Goal: Information Seeking & Learning: Learn about a topic

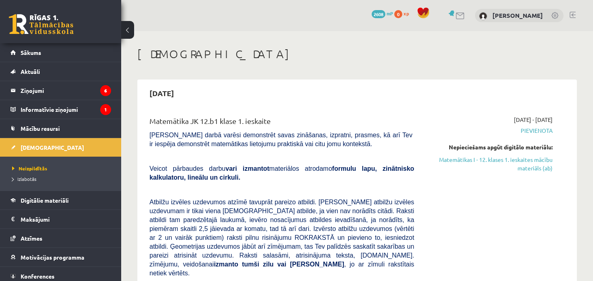
scroll to position [81, 0]
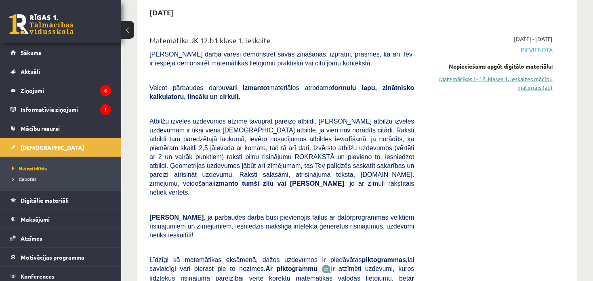
click at [520, 80] on link "Matemātikas I - 12. klases 1. ieskaites mācību materiāls (ab)" at bounding box center [489, 83] width 126 height 17
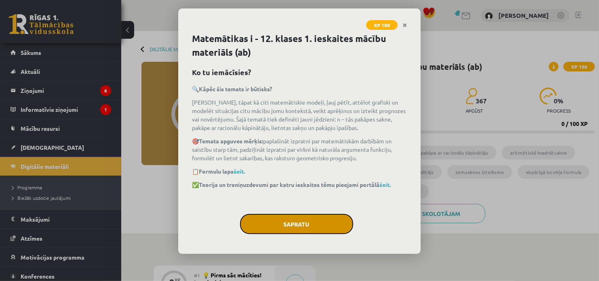
click at [303, 221] on button "Sapratu" at bounding box center [296, 224] width 113 height 20
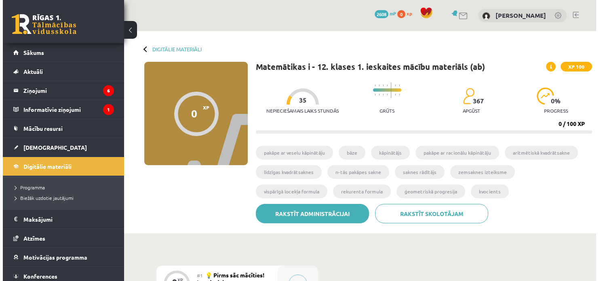
scroll to position [81, 0]
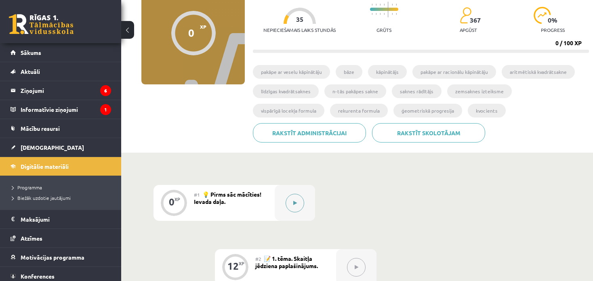
click at [289, 205] on button at bounding box center [295, 203] width 19 height 19
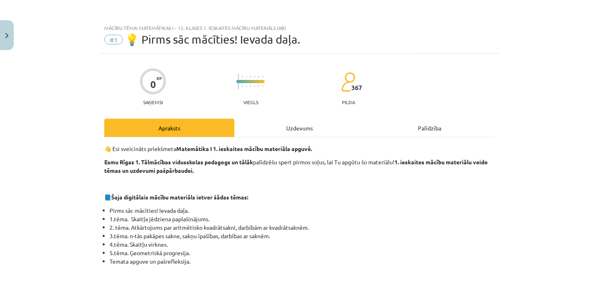
click at [292, 135] on div "Uzdevums" at bounding box center [299, 128] width 130 height 18
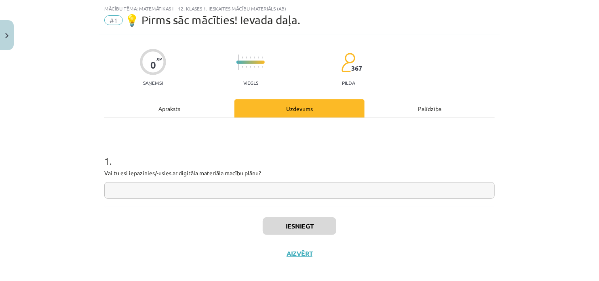
scroll to position [20, 0]
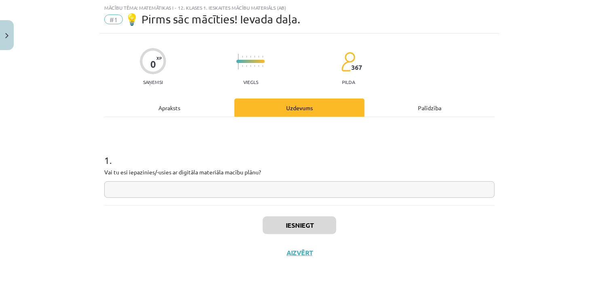
click at [215, 191] on input "text" at bounding box center [299, 189] width 390 height 17
type input "**"
click at [295, 219] on button "Iesniegt" at bounding box center [300, 226] width 74 height 18
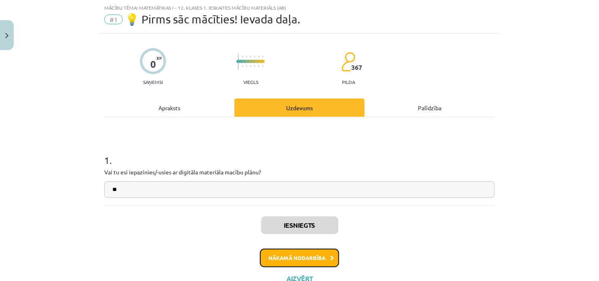
click at [300, 255] on button "Nākamā nodarbība" at bounding box center [299, 258] width 79 height 19
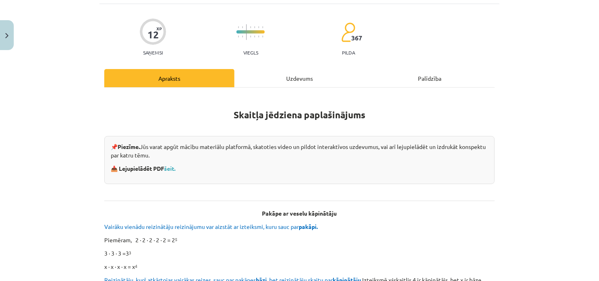
scroll to position [101, 0]
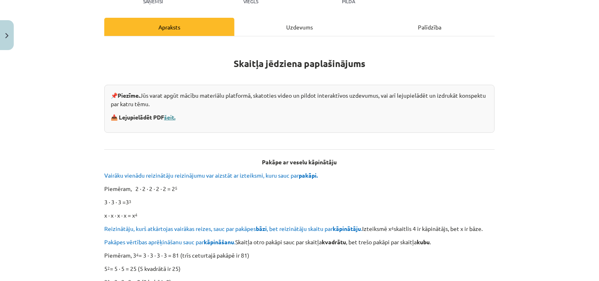
click at [167, 118] on link "šeit." at bounding box center [169, 117] width 11 height 7
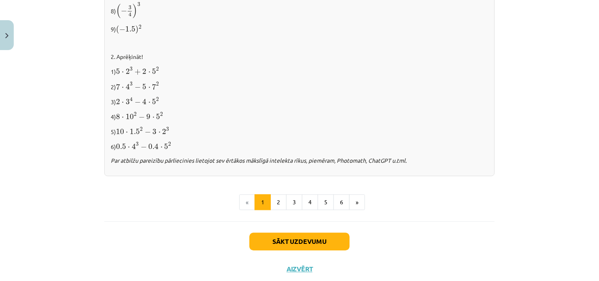
scroll to position [866, 0]
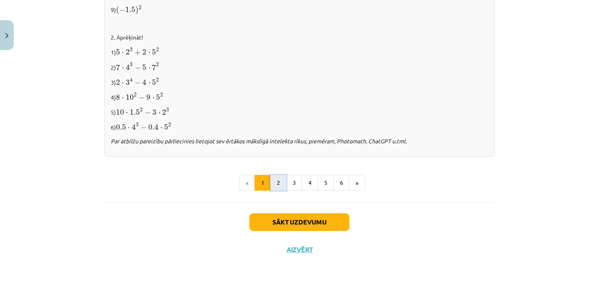
click at [273, 186] on button "2" at bounding box center [278, 183] width 16 height 16
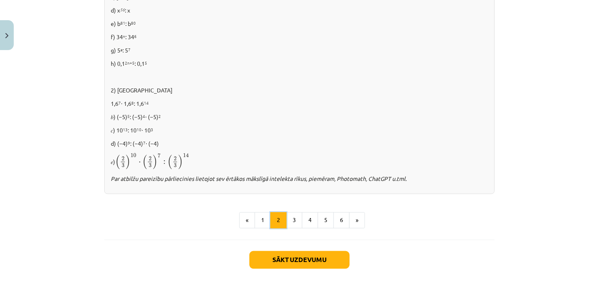
scroll to position [575, 0]
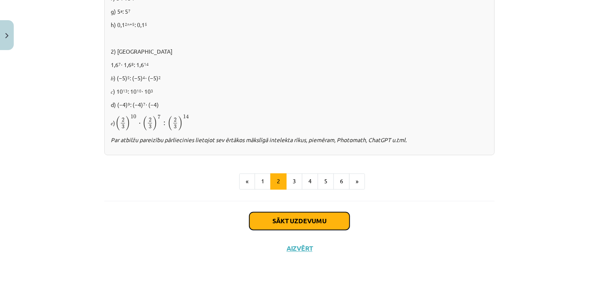
click at [285, 223] on button "Sākt uzdevumu" at bounding box center [299, 222] width 100 height 18
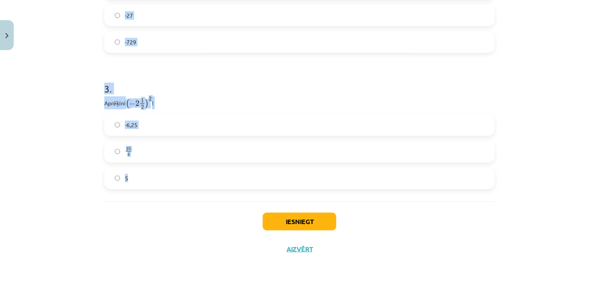
scroll to position [493, 0]
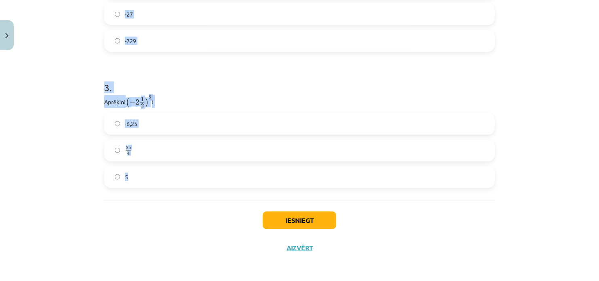
drag, startPoint x: 103, startPoint y: 158, endPoint x: 143, endPoint y: 183, distance: 47.1
copy form "1 . Atzīmē visus skaitļus, kuri ir kāda vesela skaitļa kvadrāts! 100 3 77 16 33…"
click at [207, 74] on h1 "3 ." at bounding box center [299, 80] width 390 height 25
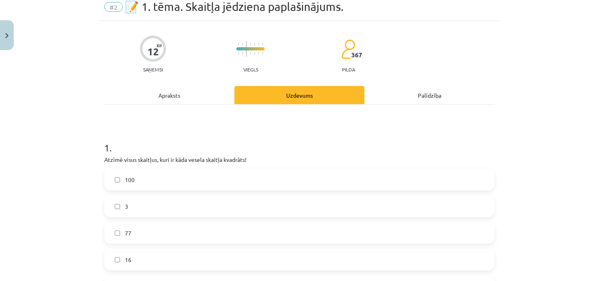
scroll to position [0, 0]
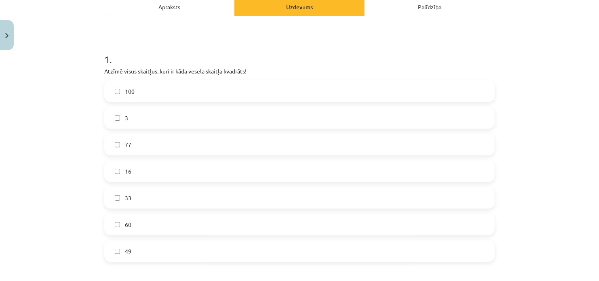
click at [134, 90] on label "100" at bounding box center [299, 91] width 389 height 20
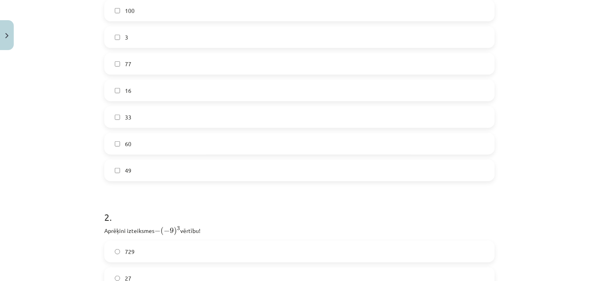
click at [134, 94] on label "16" at bounding box center [299, 90] width 389 height 20
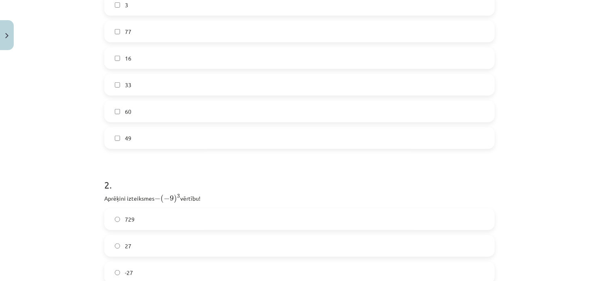
scroll to position [283, 0]
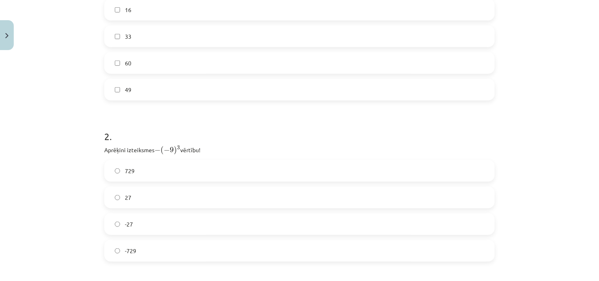
click at [135, 95] on label "49" at bounding box center [299, 90] width 389 height 20
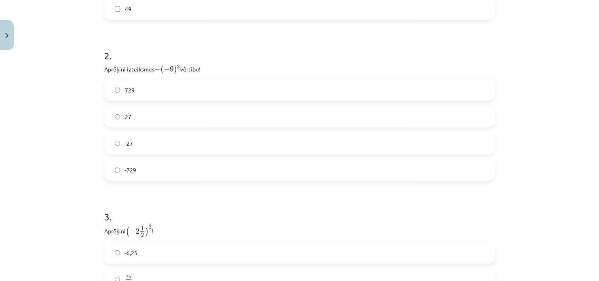
click at [132, 82] on label "729" at bounding box center [299, 90] width 389 height 20
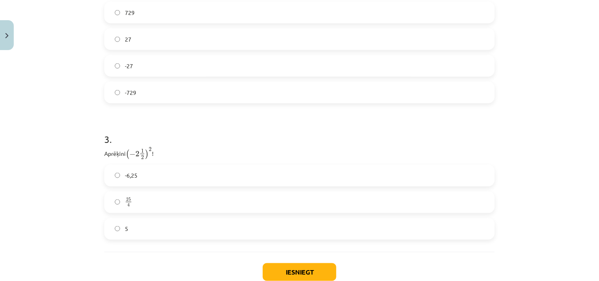
scroll to position [445, 0]
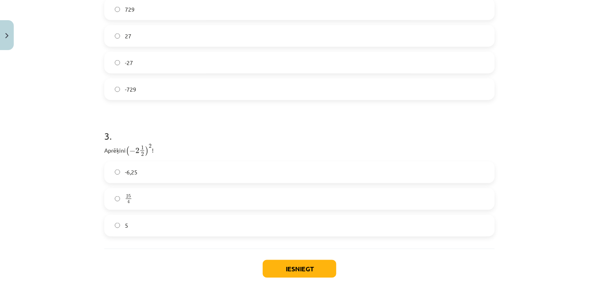
click at [134, 169] on span "-6,25" at bounding box center [131, 172] width 13 height 8
click at [141, 199] on label "25 4 25 4" at bounding box center [299, 199] width 389 height 20
click at [135, 200] on label "25 4 25 4" at bounding box center [299, 199] width 389 height 20
click at [270, 265] on button "Iesniegt" at bounding box center [300, 269] width 74 height 18
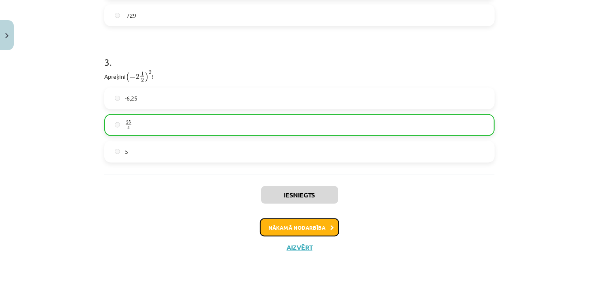
click at [316, 230] on button "Nākamā nodarbība" at bounding box center [299, 228] width 79 height 19
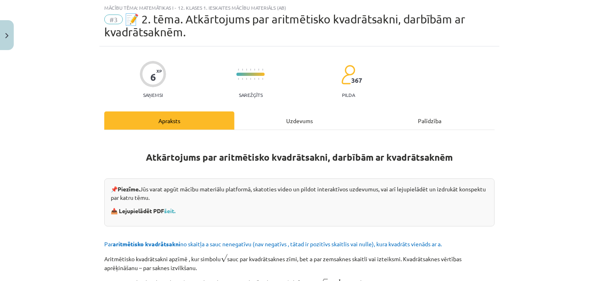
scroll to position [101, 0]
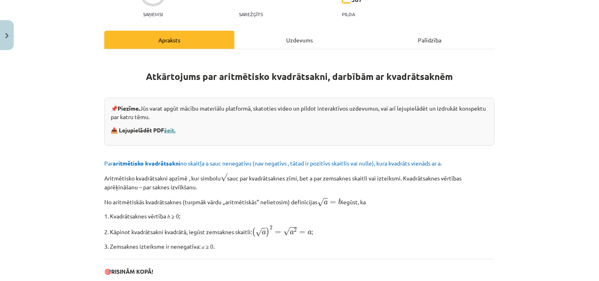
click at [167, 131] on link "šeit." at bounding box center [169, 129] width 11 height 7
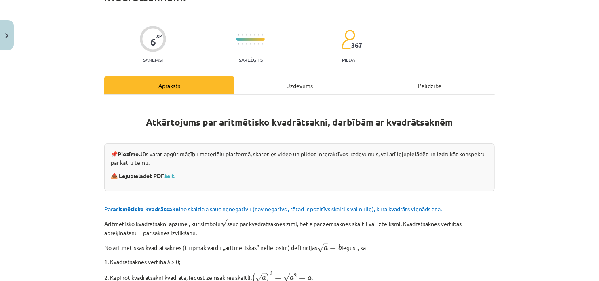
scroll to position [20, 0]
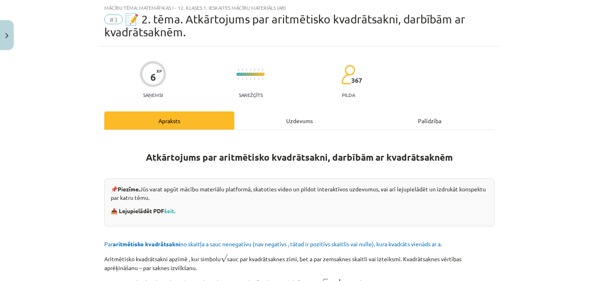
click at [284, 126] on div "Uzdevums" at bounding box center [299, 121] width 130 height 18
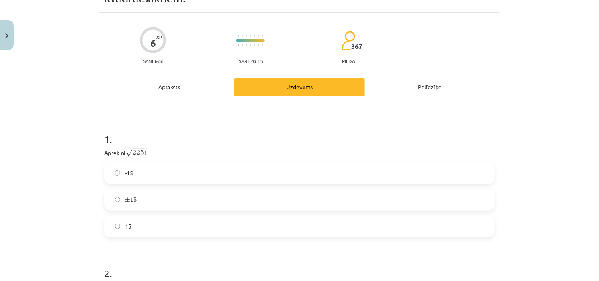
scroll to position [101, 0]
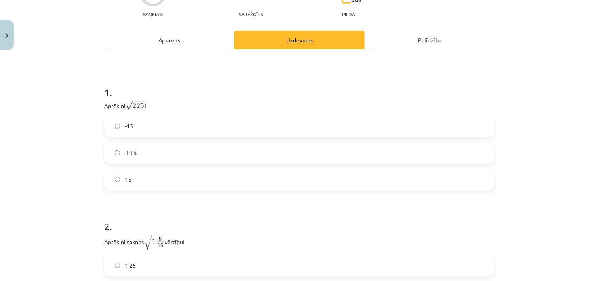
click at [133, 179] on label "15" at bounding box center [299, 180] width 389 height 20
click at [141, 147] on label "± 15 ± 15" at bounding box center [299, 153] width 389 height 20
click at [145, 179] on label "15" at bounding box center [299, 180] width 389 height 20
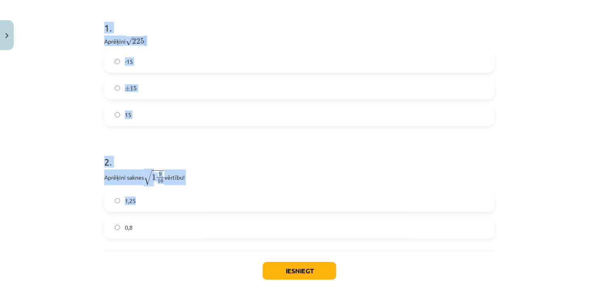
scroll to position [216, 0]
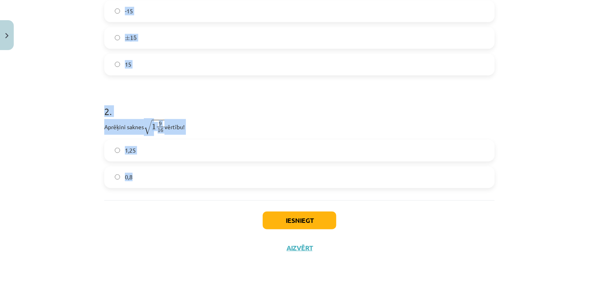
drag, startPoint x: 98, startPoint y: 99, endPoint x: 164, endPoint y: 172, distance: 99.0
click at [164, 172] on div "6 XP Saņemsi Sarežģīts 367 pilda Apraksts Uzdevums Palīdzība 1 . Aprēķini √ 225…" at bounding box center [299, 55] width 400 height 411
copy form "1 . Aprēķini √ 225 225 ! -15 ± 15 ± 15 15 2 . Aprēķini saknes √ 1 9 16 1 9 16 v…"
click at [235, 99] on h1 "2 ." at bounding box center [299, 104] width 390 height 25
click at [263, 141] on label "1,25" at bounding box center [299, 151] width 389 height 20
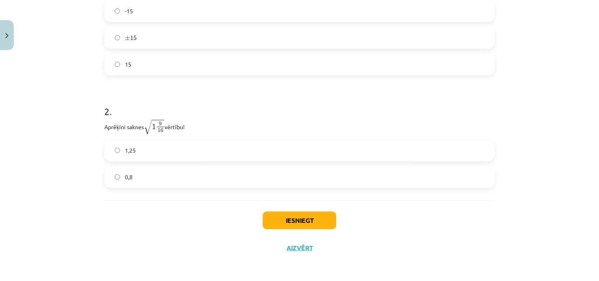
click at [143, 183] on label "0,8" at bounding box center [299, 177] width 389 height 20
click at [273, 212] on button "Iesniegt" at bounding box center [300, 221] width 74 height 18
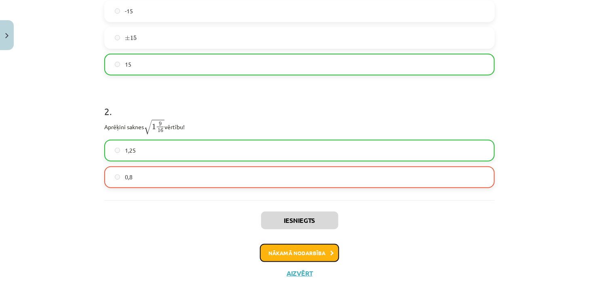
click at [295, 252] on button "Nākamā nodarbība" at bounding box center [299, 253] width 79 height 19
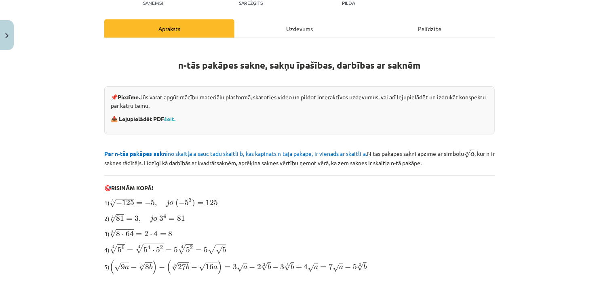
scroll to position [101, 0]
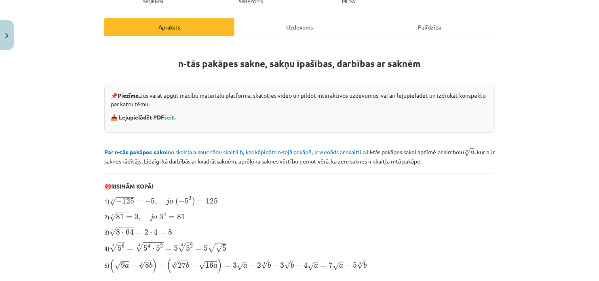
click at [169, 114] on link "šeit." at bounding box center [169, 117] width 11 height 7
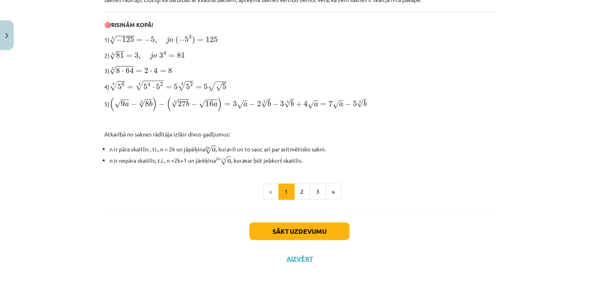
scroll to position [272, 0]
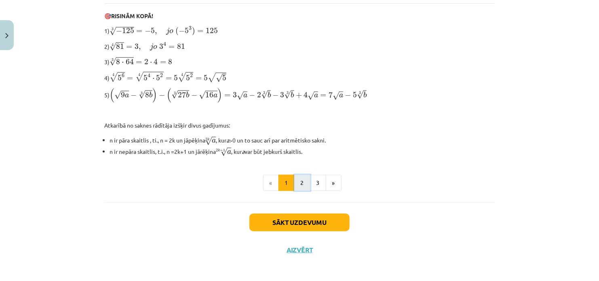
click at [297, 179] on button "2" at bounding box center [302, 183] width 16 height 16
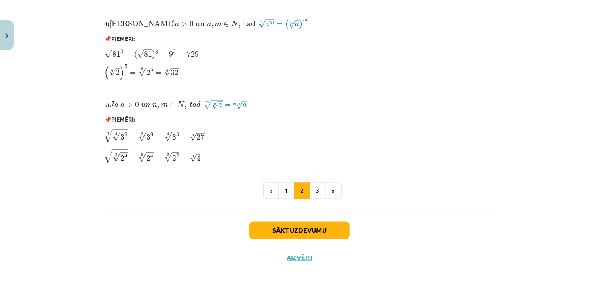
scroll to position [702, 0]
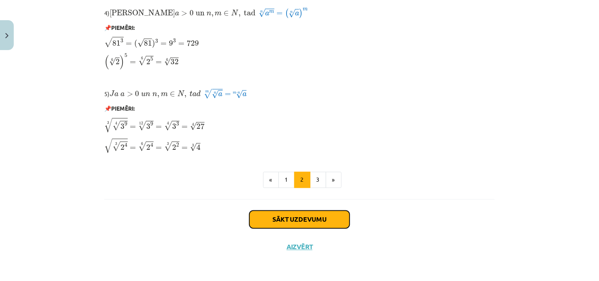
click at [299, 224] on button "Sākt uzdevumu" at bounding box center [299, 220] width 100 height 18
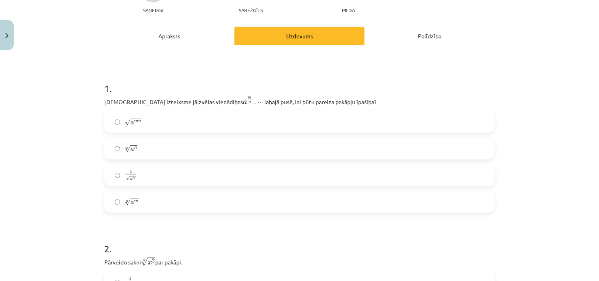
scroll to position [101, 0]
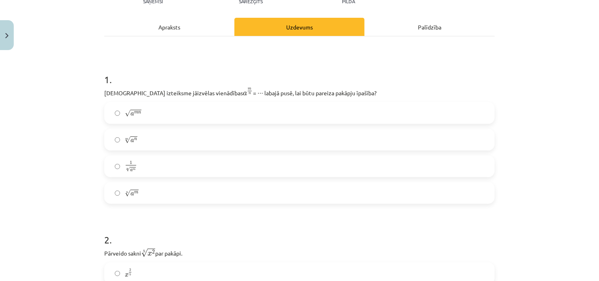
click at [138, 145] on label "m √ a n a n m" at bounding box center [299, 140] width 389 height 20
click at [147, 192] on label "n √ a m a m n" at bounding box center [299, 193] width 389 height 20
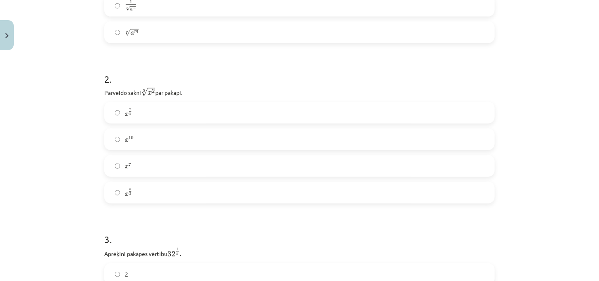
scroll to position [263, 0]
click at [150, 113] on label "x 2 5 x 2 5" at bounding box center [299, 112] width 389 height 20
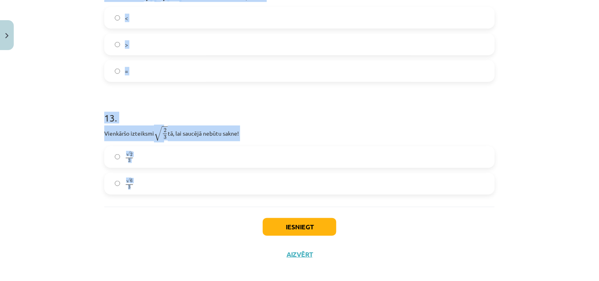
scroll to position [1822, 0]
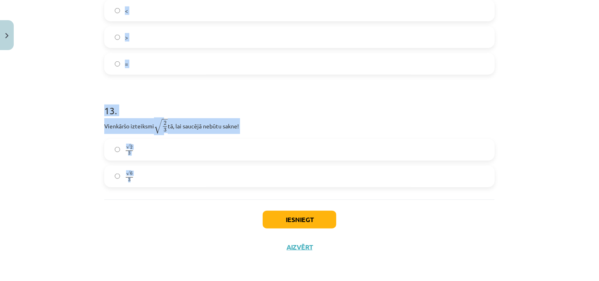
drag, startPoint x: 100, startPoint y: 72, endPoint x: 159, endPoint y: 174, distance: 117.3
copy form "3 . Aprēķini pakāpes vērtību 32 1 5 32 1 5 . 2 6,4 4 . Aprēķini 4 1 2 4 1 2 . 2…"
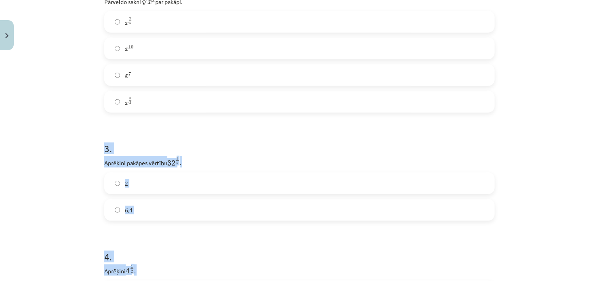
scroll to position [367, 0]
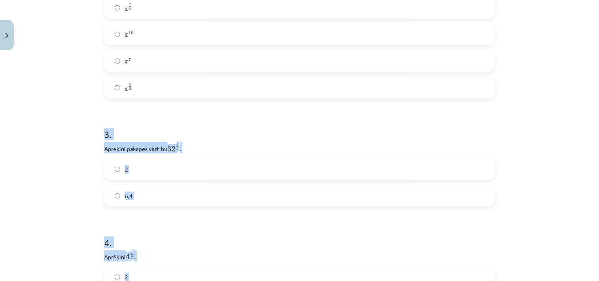
drag, startPoint x: 148, startPoint y: 127, endPoint x: 147, endPoint y: 159, distance: 32.0
click at [148, 128] on h1 "3 ." at bounding box center [299, 127] width 390 height 25
click at [264, 129] on h1 "3 ." at bounding box center [299, 127] width 390 height 25
click at [110, 175] on label "2" at bounding box center [299, 169] width 389 height 20
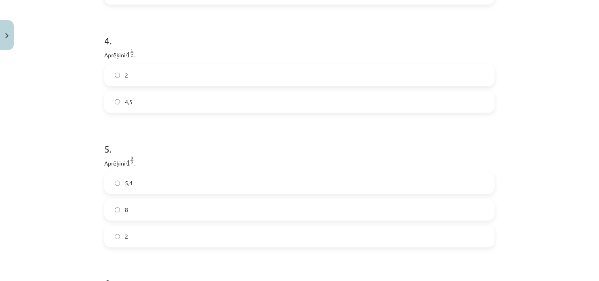
click at [134, 68] on label "2" at bounding box center [299, 75] width 389 height 20
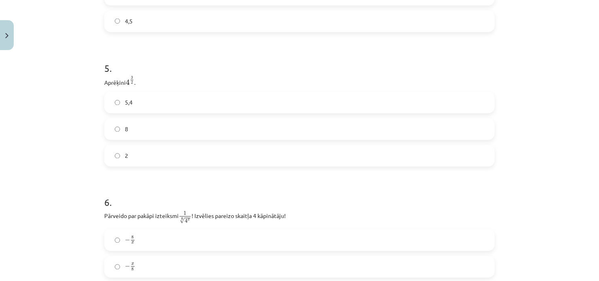
click at [131, 134] on label "8" at bounding box center [299, 129] width 389 height 20
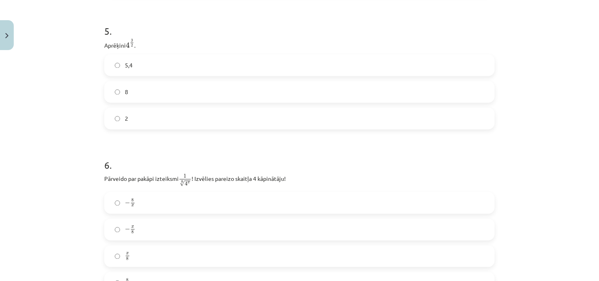
scroll to position [731, 0]
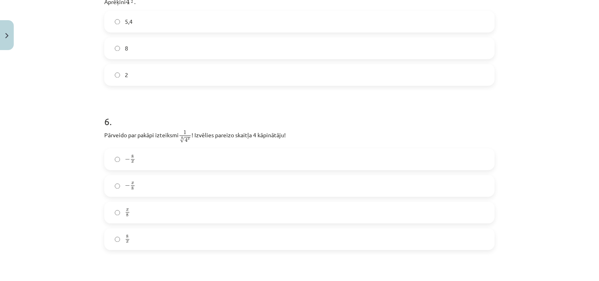
click at [130, 217] on label "x 8 x 8" at bounding box center [299, 213] width 389 height 20
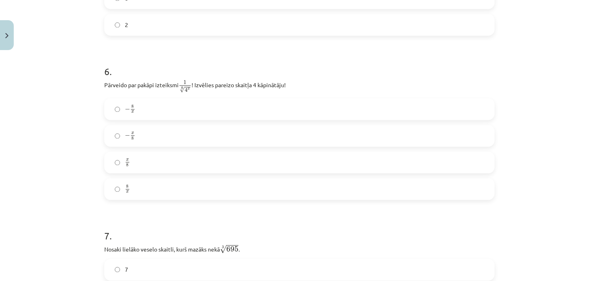
scroll to position [852, 0]
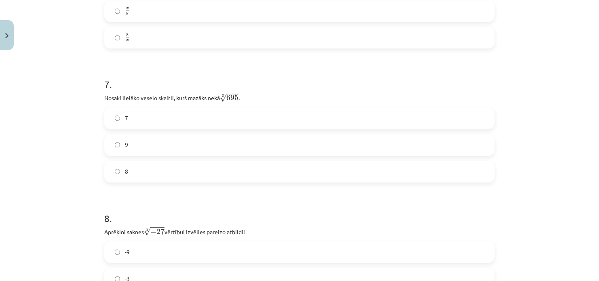
click at [115, 178] on label "8" at bounding box center [299, 172] width 389 height 20
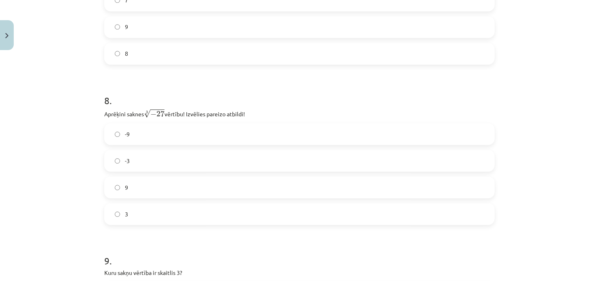
scroll to position [1094, 0]
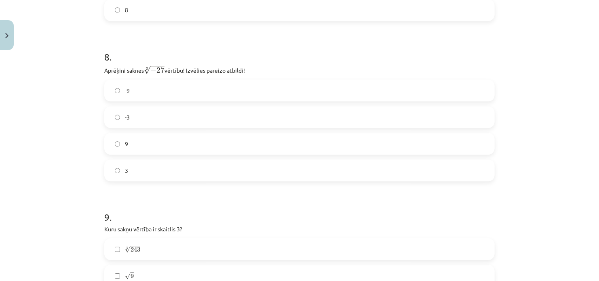
click at [131, 120] on label "-3" at bounding box center [299, 117] width 389 height 20
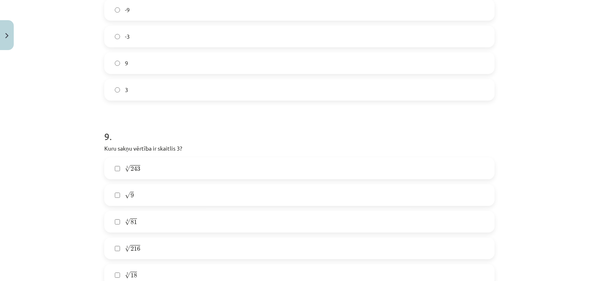
scroll to position [1256, 0]
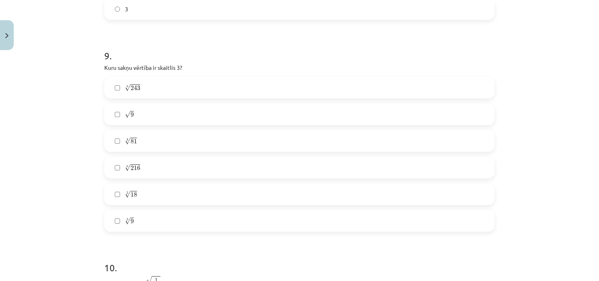
click at [108, 196] on label "3 √ 18 18 3" at bounding box center [299, 194] width 389 height 20
click at [110, 225] on label "3 √ 9 9 3" at bounding box center [299, 221] width 389 height 20
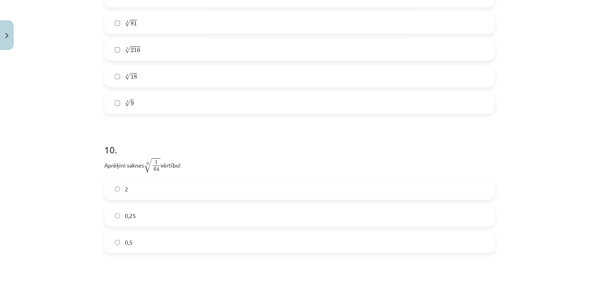
scroll to position [1418, 0]
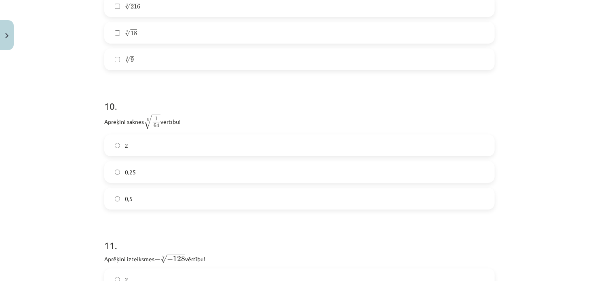
click at [188, 208] on label "0,5" at bounding box center [299, 199] width 389 height 20
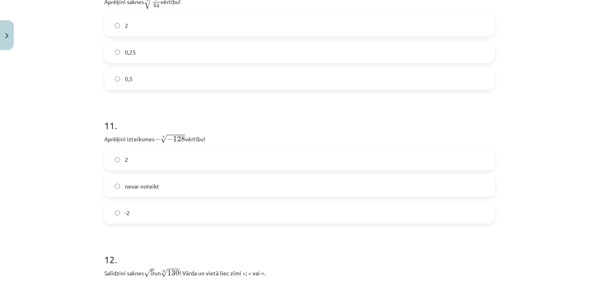
scroll to position [1539, 0]
click at [148, 164] on label "2" at bounding box center [299, 158] width 389 height 20
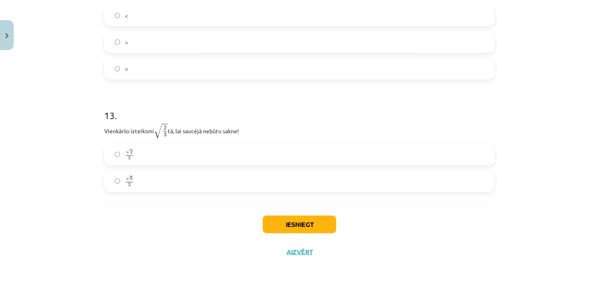
scroll to position [1822, 0]
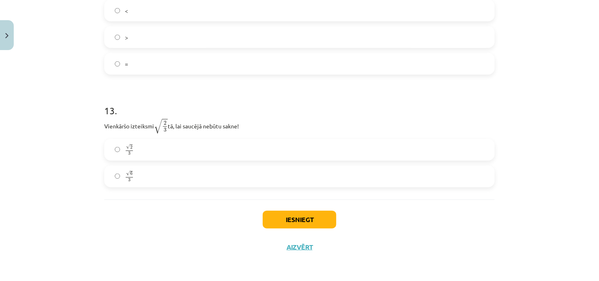
click at [136, 146] on label "√ 2 3 2 3" at bounding box center [299, 150] width 389 height 20
click at [303, 225] on button "Iesniegt" at bounding box center [300, 220] width 74 height 18
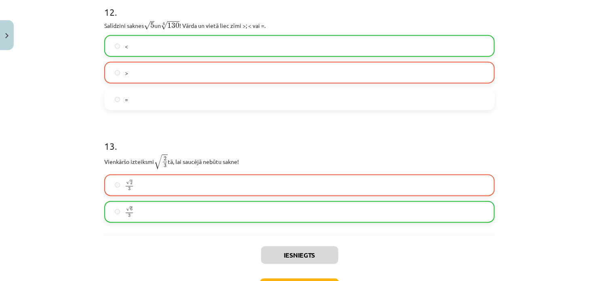
scroll to position [1847, 0]
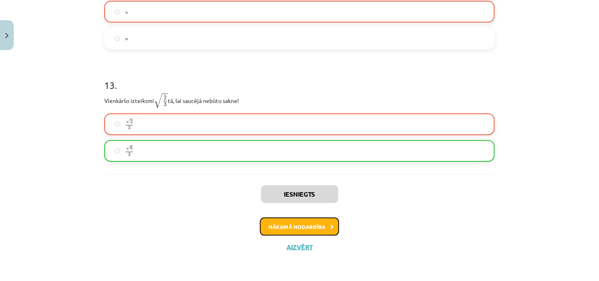
click at [307, 231] on button "Nākamā nodarbība" at bounding box center [299, 227] width 79 height 19
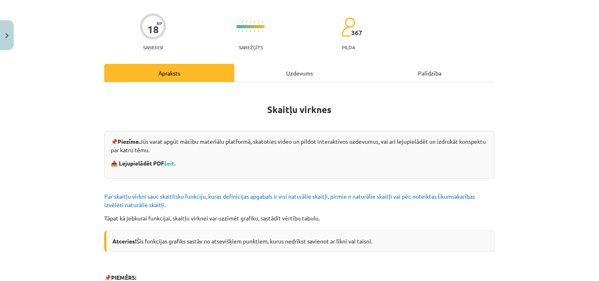
scroll to position [20, 0]
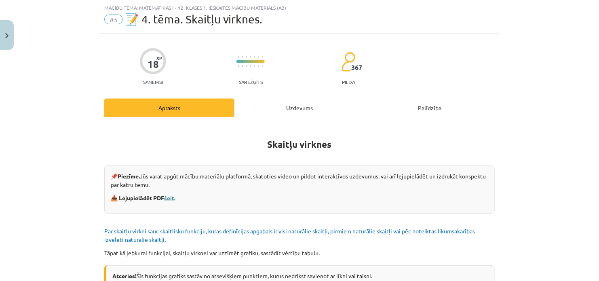
click at [168, 199] on link "šeit." at bounding box center [169, 197] width 11 height 7
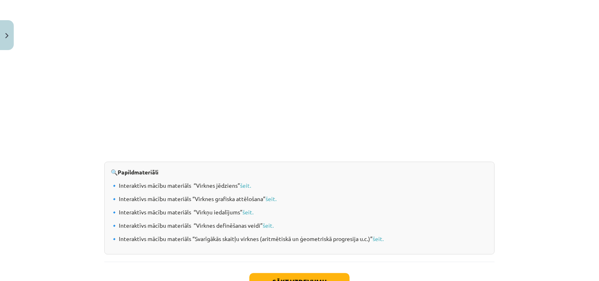
scroll to position [851, 0]
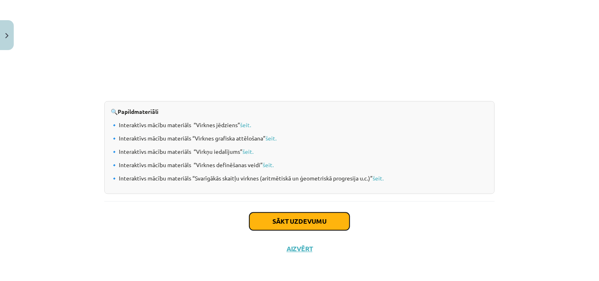
click at [300, 221] on button "Sākt uzdevumu" at bounding box center [299, 222] width 100 height 18
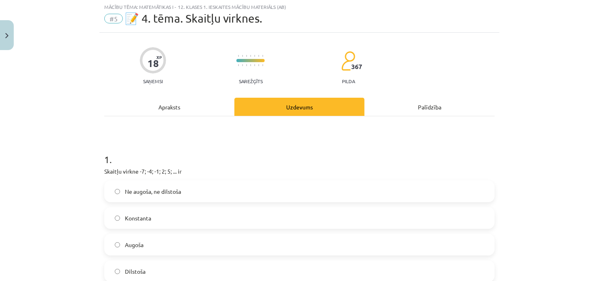
scroll to position [20, 0]
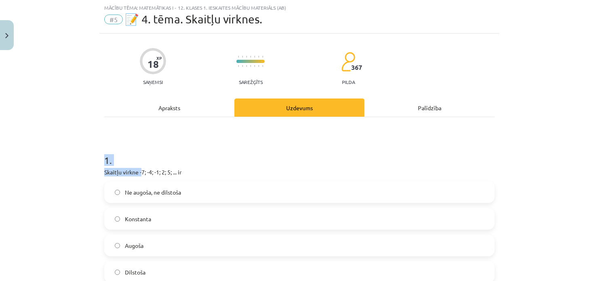
drag, startPoint x: 101, startPoint y: 157, endPoint x: 139, endPoint y: 166, distance: 38.6
click at [185, 160] on h1 "1 ." at bounding box center [299, 153] width 390 height 25
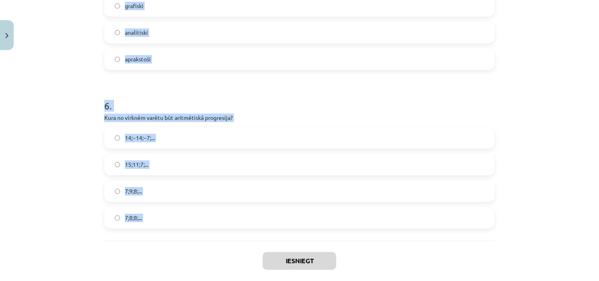
scroll to position [913, 0]
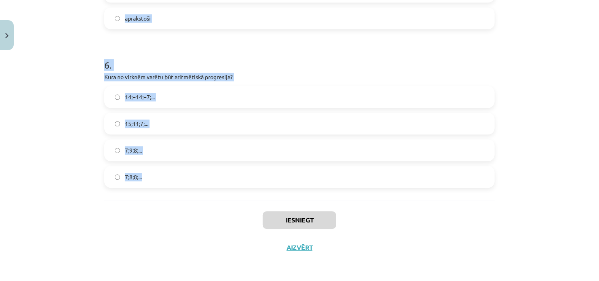
drag, startPoint x: 104, startPoint y: 84, endPoint x: 164, endPoint y: 190, distance: 121.2
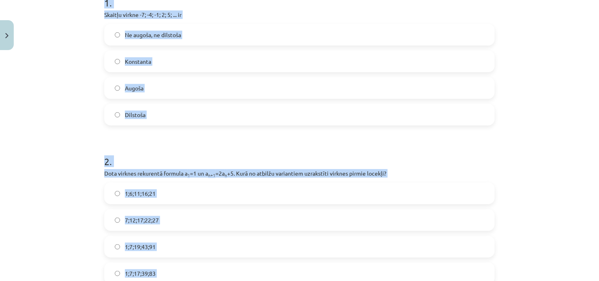
scroll to position [105, 0]
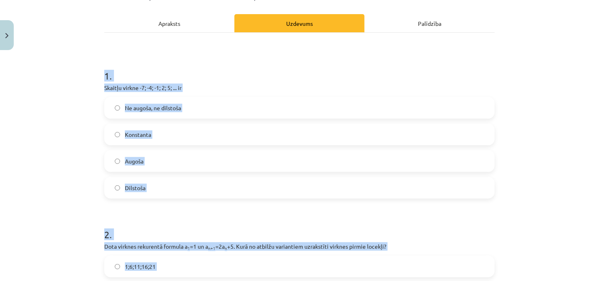
click at [193, 101] on label "Ne augoša, ne dilstoša" at bounding box center [299, 108] width 389 height 20
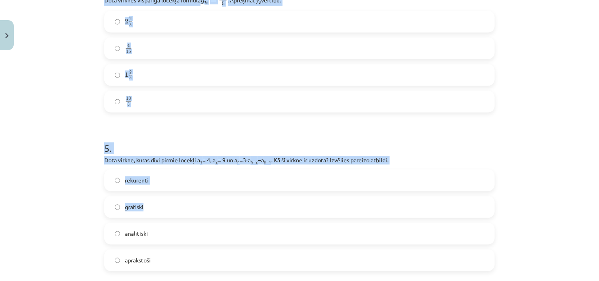
scroll to position [913, 0]
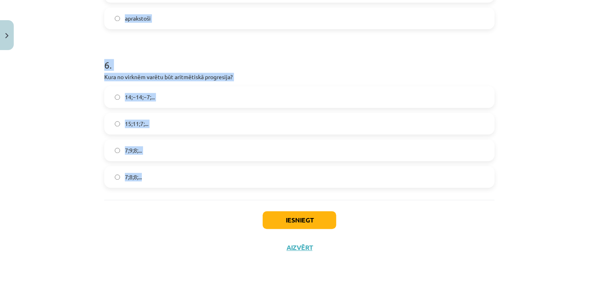
drag, startPoint x: 101, startPoint y: 154, endPoint x: 145, endPoint y: 180, distance: 51.6
copy form "1 . Skaitļu virkne -7; -4; -1; 2; 5; ... ir Ne augoša, ne dilstoša Konstanta Au…"
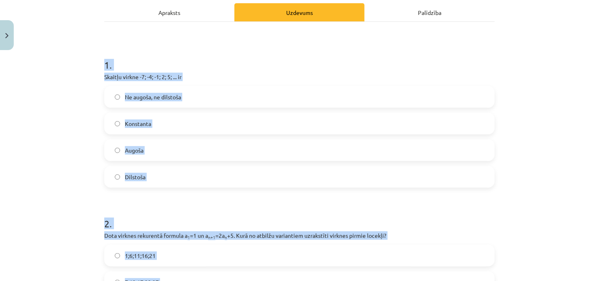
scroll to position [105, 0]
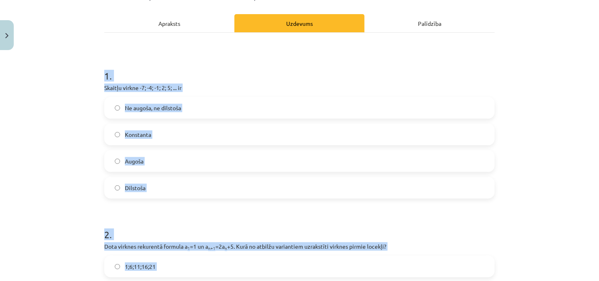
click at [164, 164] on label "Augoša" at bounding box center [299, 161] width 389 height 20
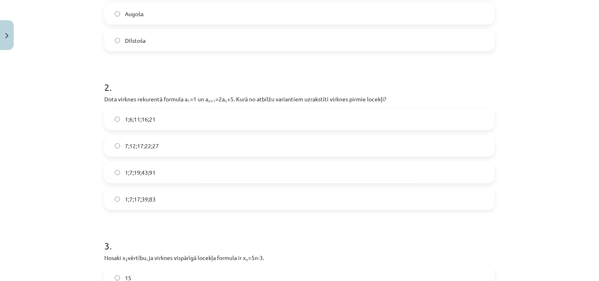
scroll to position [266, 0]
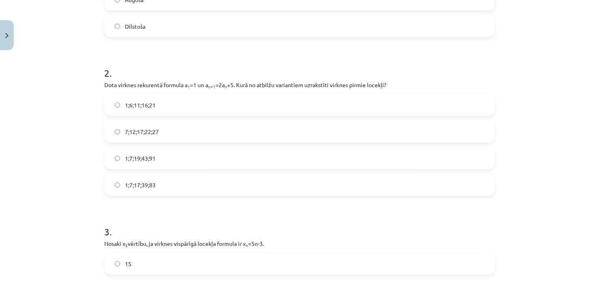
click at [150, 162] on span "1;7;19;43;91" at bounding box center [140, 158] width 31 height 8
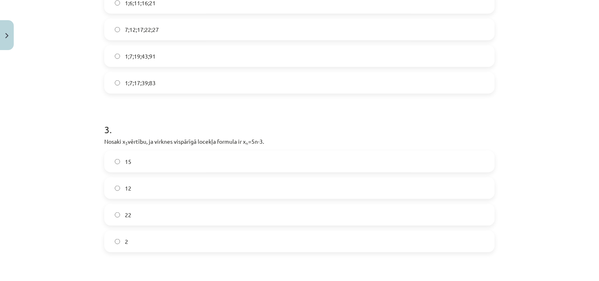
scroll to position [388, 0]
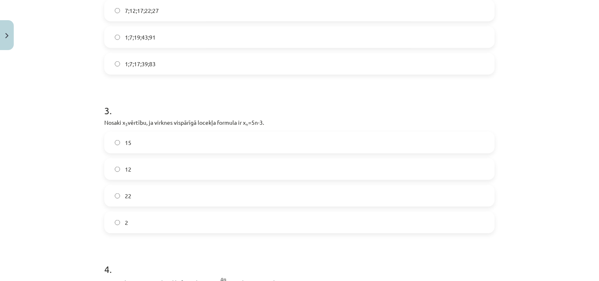
click at [172, 170] on label "12" at bounding box center [299, 169] width 389 height 20
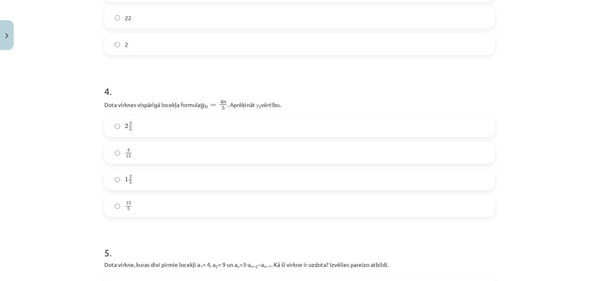
scroll to position [590, 0]
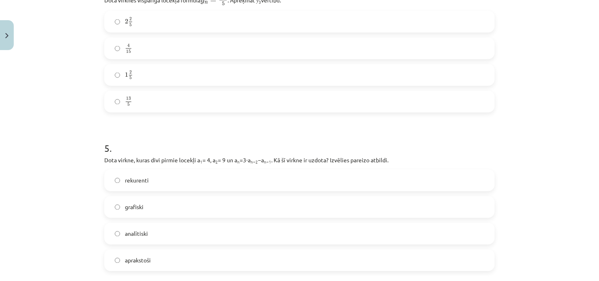
click at [121, 181] on label "rekurenti" at bounding box center [299, 181] width 389 height 20
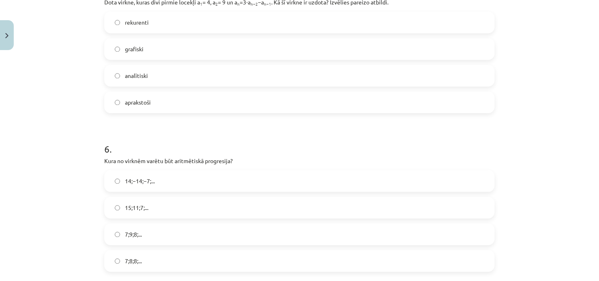
scroll to position [872, 0]
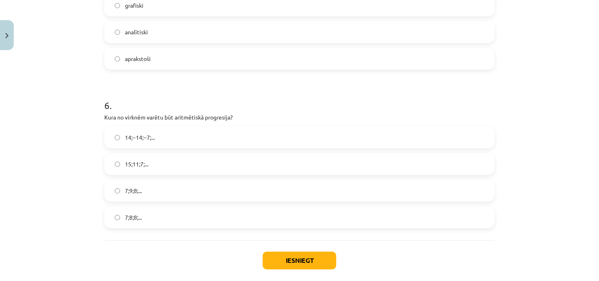
click at [139, 168] on label "15;11;7;..." at bounding box center [299, 164] width 389 height 20
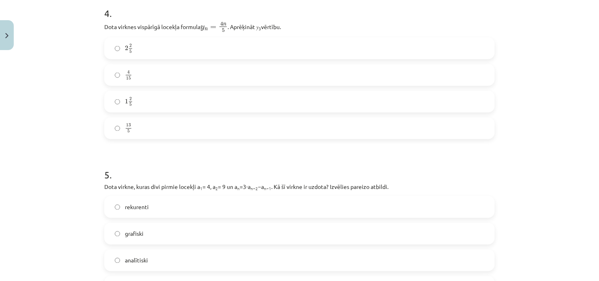
scroll to position [630, 0]
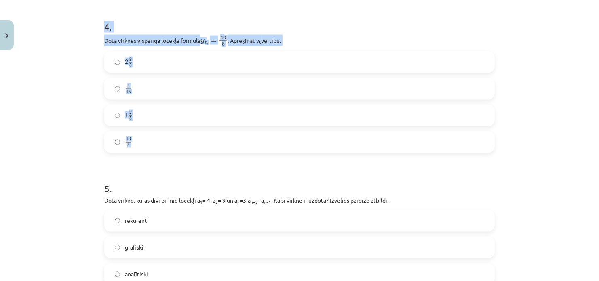
drag, startPoint x: 99, startPoint y: 25, endPoint x: 106, endPoint y: 146, distance: 121.0
copy div "4 . Dota virknes vispārīgā locekļa formula y n = 4 n 5 y n = 4 n 5 . Aprēķināt …"
click at [153, 63] on label "2 2 5 2 2 5" at bounding box center [299, 62] width 389 height 20
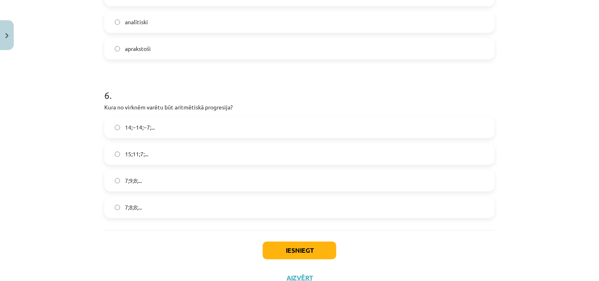
scroll to position [913, 0]
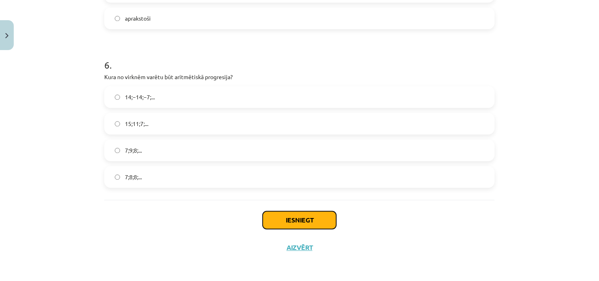
click at [283, 220] on button "Iesniegt" at bounding box center [300, 220] width 74 height 18
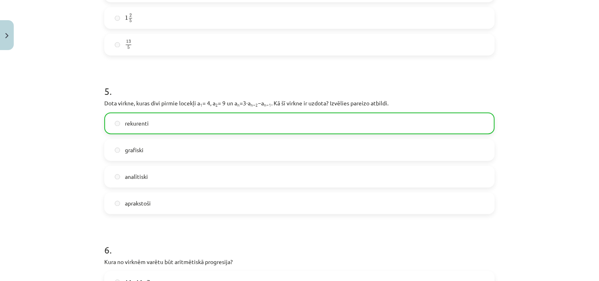
scroll to position [929, 0]
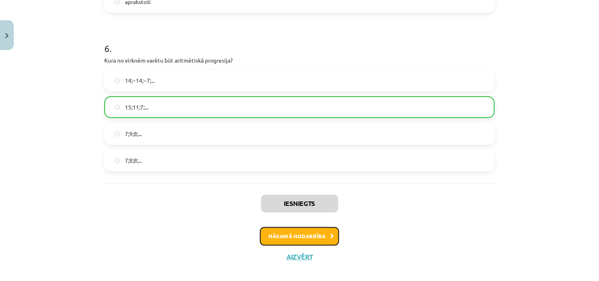
click at [302, 237] on button "Nākamā nodarbība" at bounding box center [299, 236] width 79 height 19
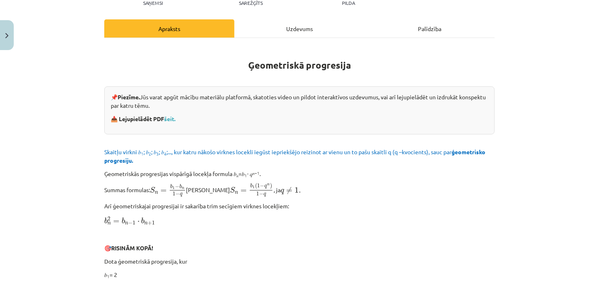
scroll to position [98, 0]
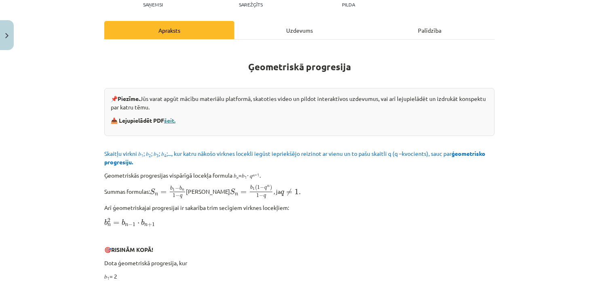
click at [171, 121] on link "šeit." at bounding box center [169, 120] width 11 height 7
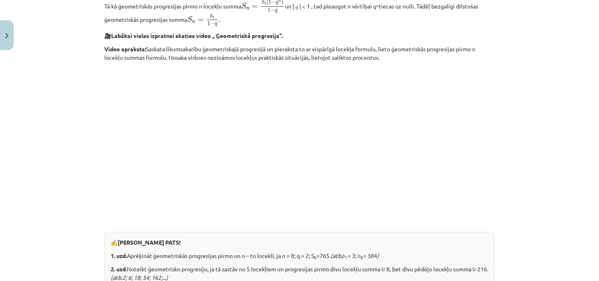
scroll to position [744, 0]
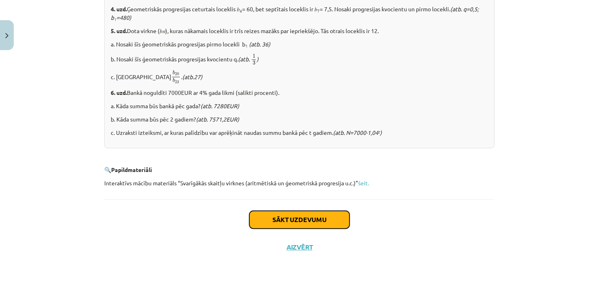
click at [289, 217] on button "Sākt uzdevumu" at bounding box center [299, 220] width 100 height 18
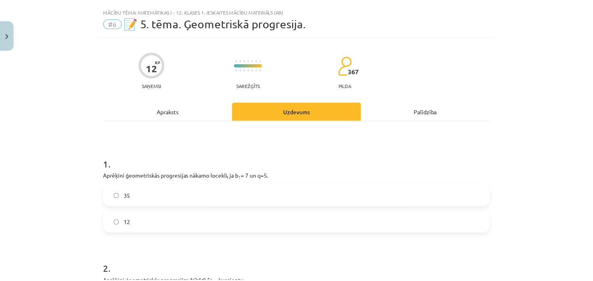
scroll to position [0, 0]
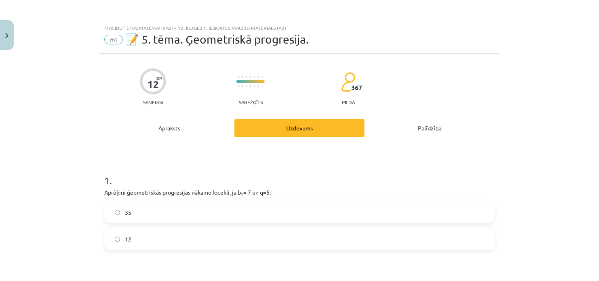
click at [109, 41] on span "#6" at bounding box center [113, 40] width 19 height 10
click at [9, 32] on button "Close" at bounding box center [7, 35] width 14 height 30
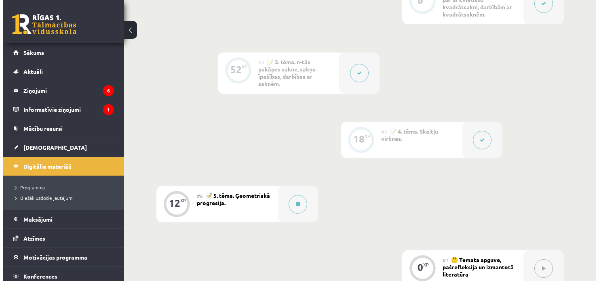
scroll to position [397, 0]
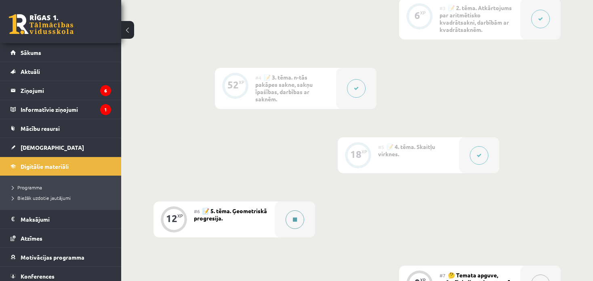
click at [289, 218] on button at bounding box center [295, 220] width 19 height 19
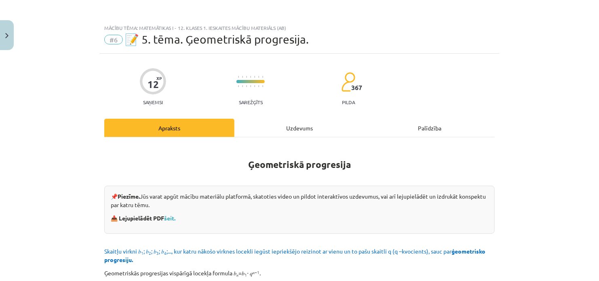
click at [280, 128] on div "Uzdevums" at bounding box center [299, 128] width 130 height 18
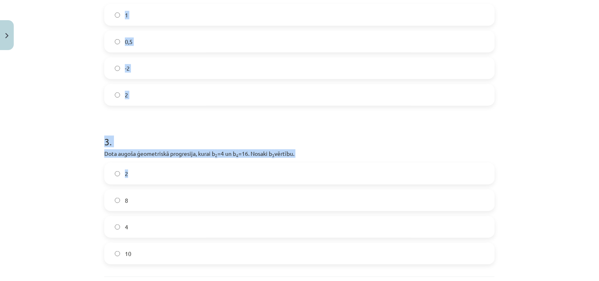
scroll to position [380, 0]
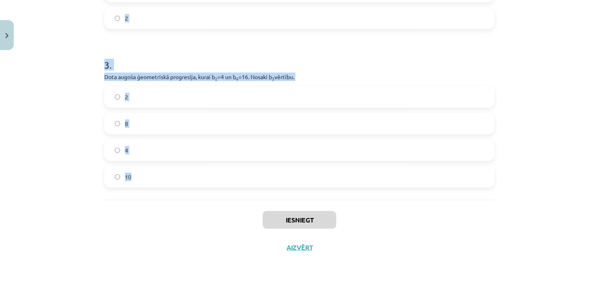
drag, startPoint x: 122, startPoint y: 107, endPoint x: 167, endPoint y: 178, distance: 84.6
click at [167, 178] on div "Mācību tēma: Matemātikas i - 12. klases 1. ieskaites mācību materiāls (ab) #6 📝…" at bounding box center [299, 140] width 599 height 281
copy form "1 . Aprēķini ģeometriskās progresijas nākamo locekli, ja b 1 = 7 un q=5. 35 12 …"
drag, startPoint x: 188, startPoint y: 55, endPoint x: 188, endPoint y: 68, distance: 13.3
click at [188, 55] on h1 "3 ." at bounding box center [299, 57] width 390 height 25
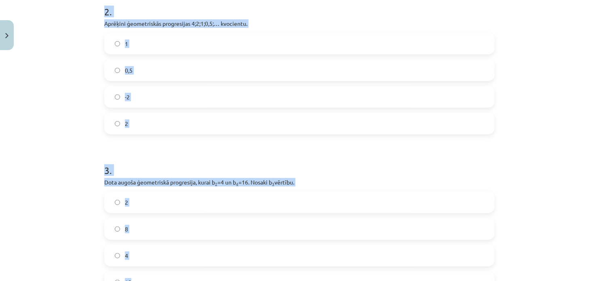
scroll to position [218, 0]
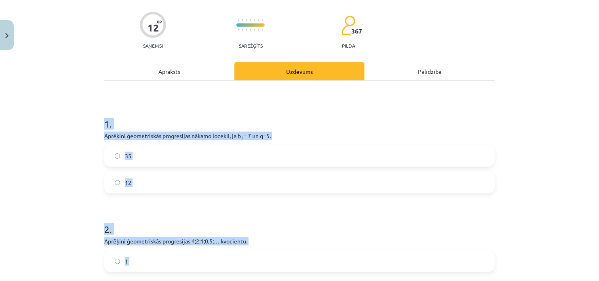
click at [158, 160] on label "35" at bounding box center [299, 156] width 389 height 20
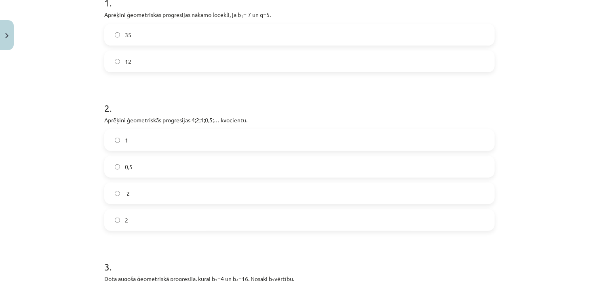
scroll to position [259, 0]
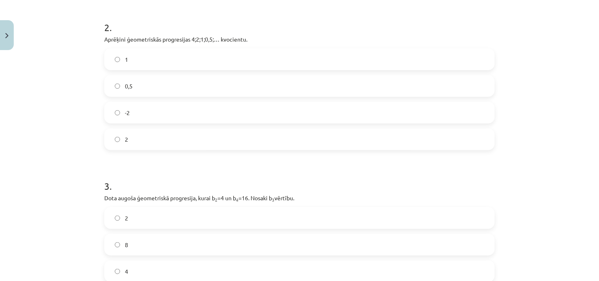
click at [133, 90] on label "0,5" at bounding box center [299, 86] width 389 height 20
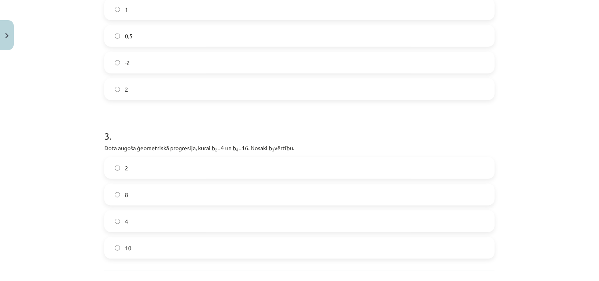
scroll to position [380, 0]
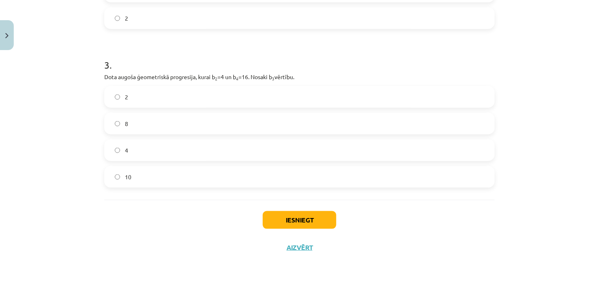
click at [140, 128] on label "8" at bounding box center [299, 124] width 389 height 20
click at [273, 219] on button "Iesniegt" at bounding box center [300, 220] width 74 height 18
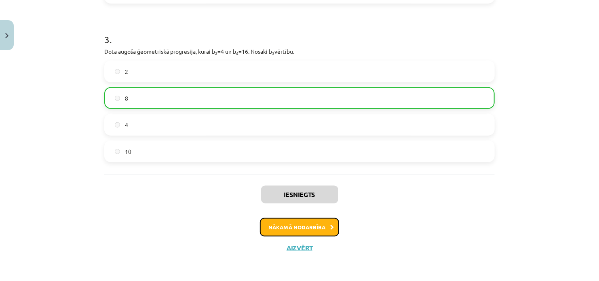
click at [303, 222] on button "Nākamā nodarbība" at bounding box center [299, 227] width 79 height 19
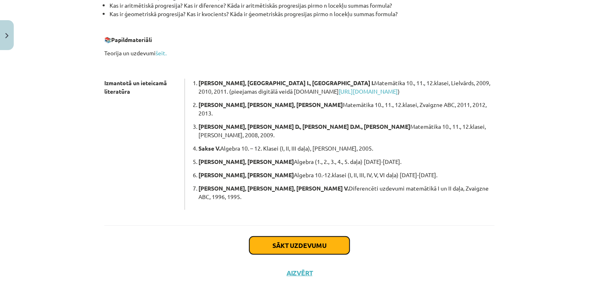
click at [320, 237] on button "Sākt uzdevumu" at bounding box center [299, 246] width 100 height 18
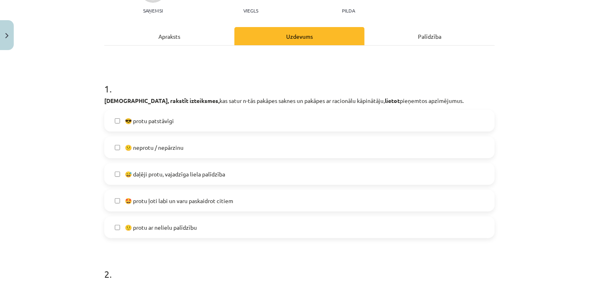
scroll to position [101, 0]
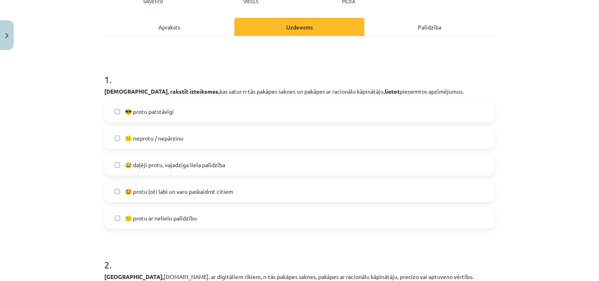
click at [197, 190] on span "🤩 protu ļoti labi un varu paskaidrot citiem" at bounding box center [179, 192] width 108 height 8
click at [195, 217] on span "🙂 protu ar nelielu palīdzību" at bounding box center [161, 218] width 72 height 8
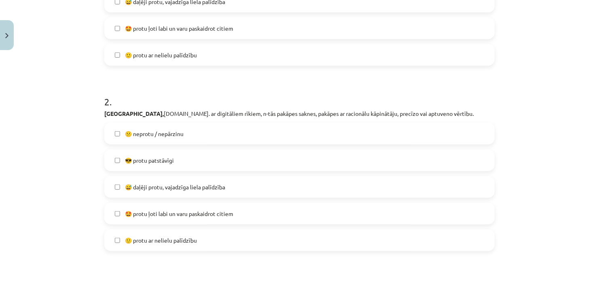
scroll to position [303, 0]
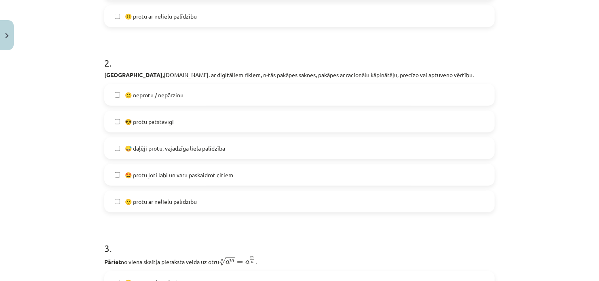
click at [198, 204] on label "🙂 protu ar nelielu palīdzību" at bounding box center [299, 202] width 389 height 20
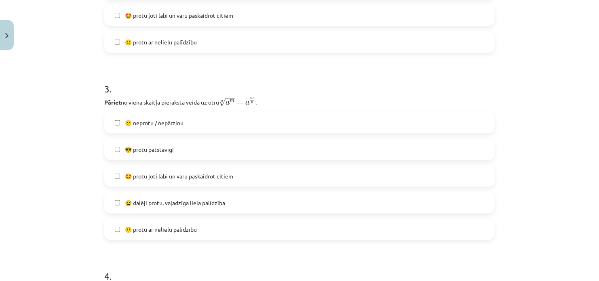
scroll to position [505, 0]
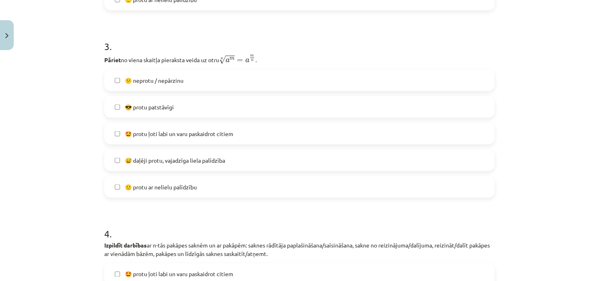
click at [195, 190] on span "🙂 protu ar nelielu palīdzību" at bounding box center [161, 187] width 72 height 8
click at [162, 142] on label "🤩 protu ļoti labi un varu paskaidrot citiem" at bounding box center [299, 134] width 389 height 20
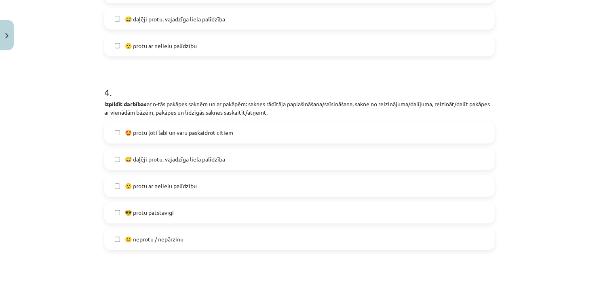
scroll to position [667, 0]
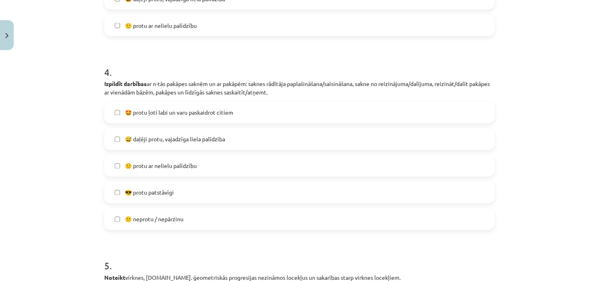
click at [176, 175] on label "🙂 protu ar nelielu palīdzību" at bounding box center [299, 166] width 389 height 20
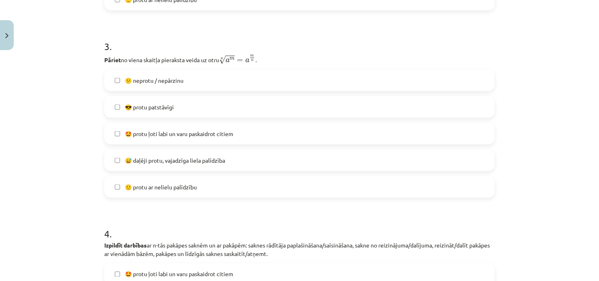
scroll to position [465, 0]
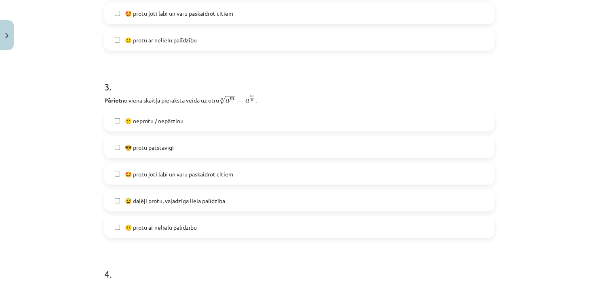
click at [155, 230] on span "🙂 protu ar nelielu palīdzību" at bounding box center [161, 227] width 72 height 8
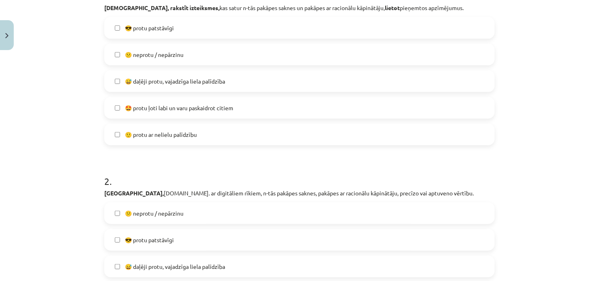
scroll to position [182, 0]
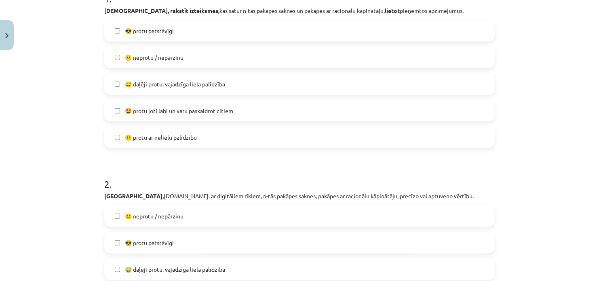
click at [168, 112] on span "🤩 protu ļoti labi un varu paskaidrot citiem" at bounding box center [179, 111] width 108 height 8
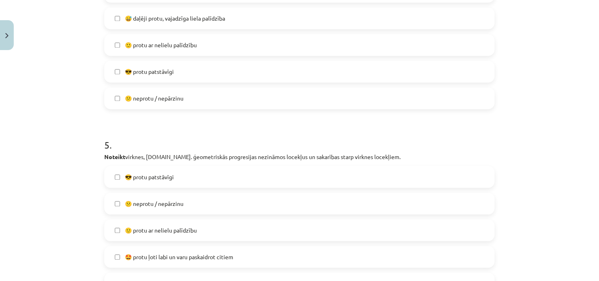
scroll to position [909, 0]
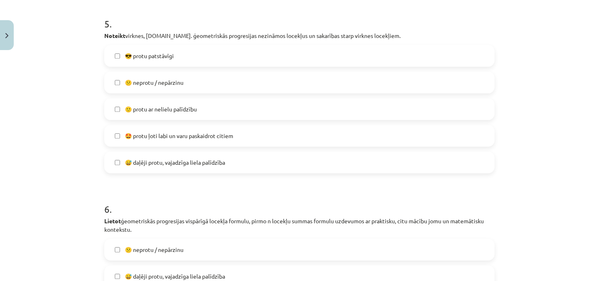
click at [162, 111] on span "🙂 protu ar nelielu palīdzību" at bounding box center [161, 109] width 72 height 8
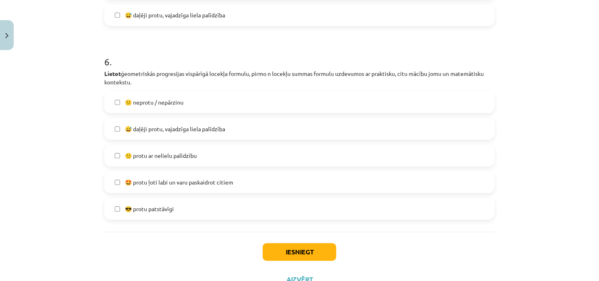
scroll to position [1089, 0]
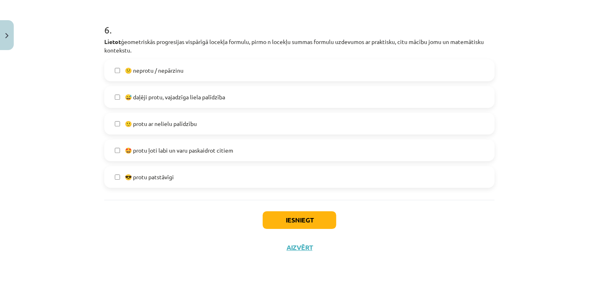
click at [182, 128] on label "🙂 protu ar nelielu palīdzību" at bounding box center [299, 124] width 389 height 20
click at [308, 225] on button "Iesniegt" at bounding box center [300, 220] width 74 height 18
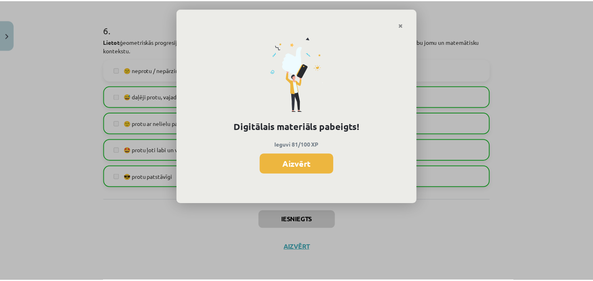
scroll to position [396, 0]
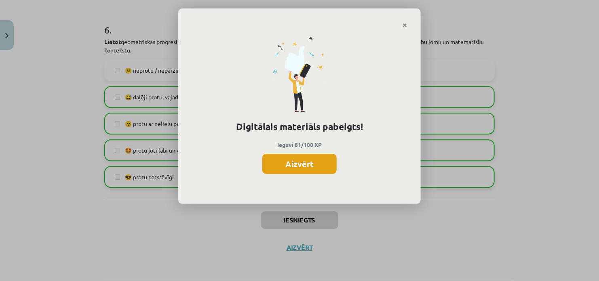
click at [295, 168] on button "Aizvērt" at bounding box center [299, 164] width 74 height 20
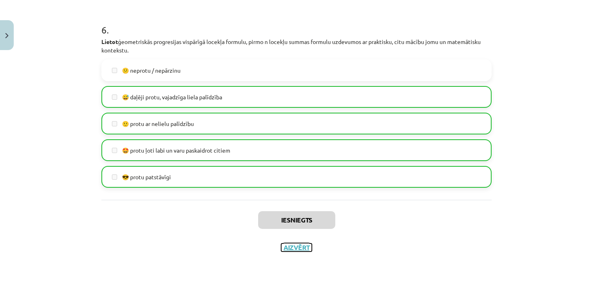
click at [303, 249] on button "Aizvērt" at bounding box center [296, 248] width 31 height 8
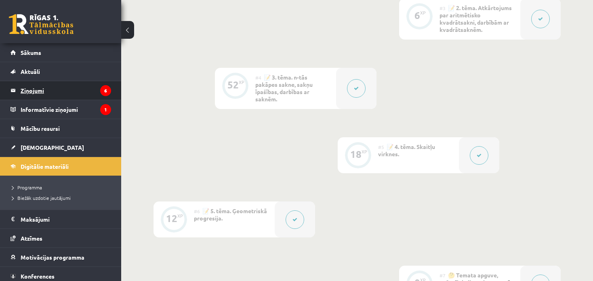
click at [29, 93] on legend "Ziņojumi 6" at bounding box center [66, 90] width 91 height 19
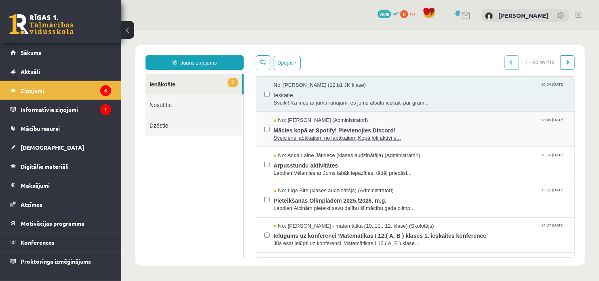
click at [310, 126] on span "Mācies kopā ar Spotify! Pievienojies Discord!" at bounding box center [419, 129] width 293 height 10
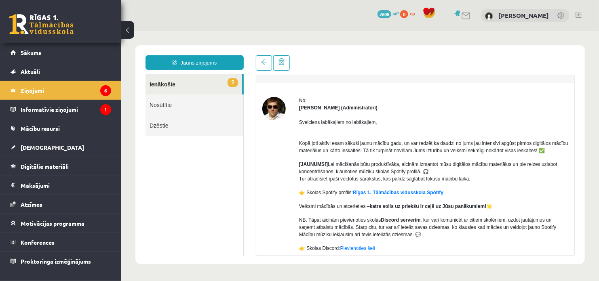
scroll to position [40, 0]
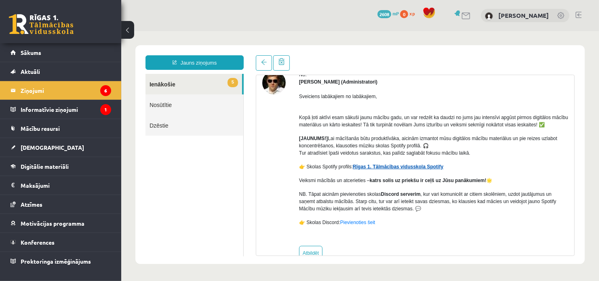
click at [387, 164] on link "Rīgas 1. Tālmācības vidusskola Spotify" at bounding box center [397, 167] width 91 height 6
click at [259, 65] on link at bounding box center [263, 62] width 16 height 15
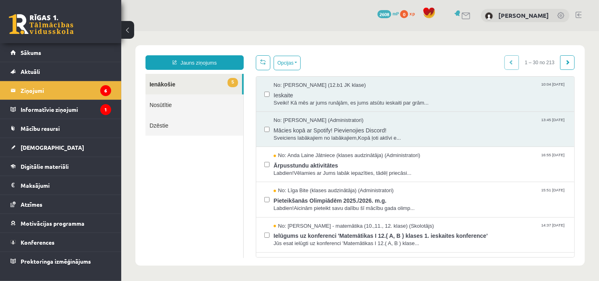
scroll to position [0, 0]
click at [80, 107] on legend "Informatīvie ziņojumi 1" at bounding box center [66, 109] width 91 height 19
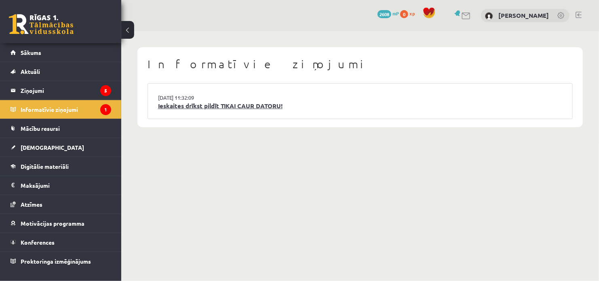
click at [252, 107] on link "Ieskaites drīkst pildīt TIKAI CAUR DATORU!" at bounding box center [360, 105] width 404 height 9
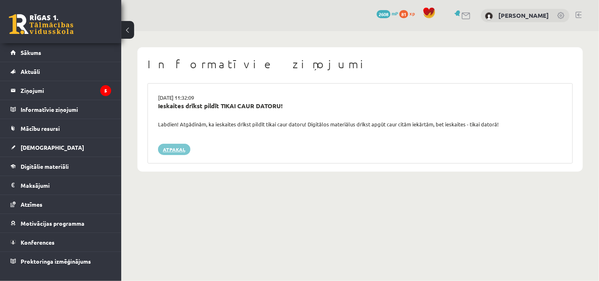
click at [179, 151] on link "Atpakaļ" at bounding box center [174, 149] width 32 height 11
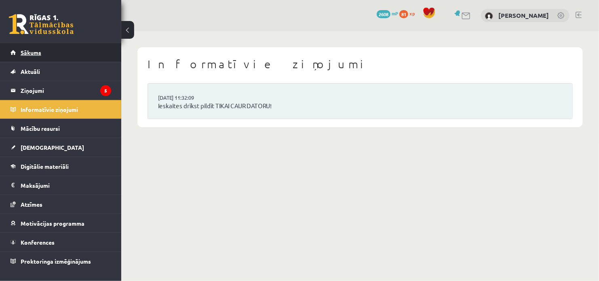
click at [32, 53] on span "Sākums" at bounding box center [31, 52] width 21 height 7
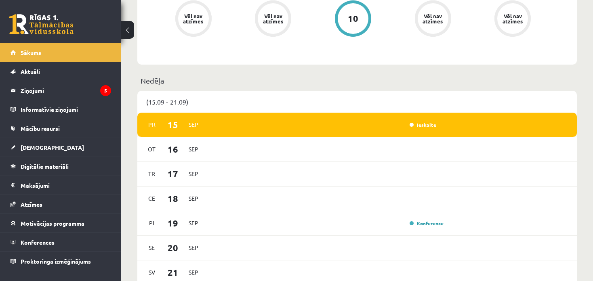
scroll to position [364, 0]
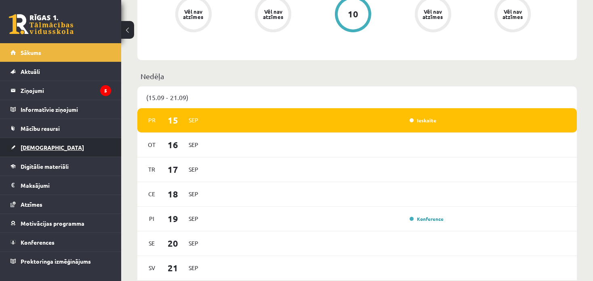
click at [35, 147] on span "[DEMOGRAPHIC_DATA]" at bounding box center [52, 147] width 63 height 7
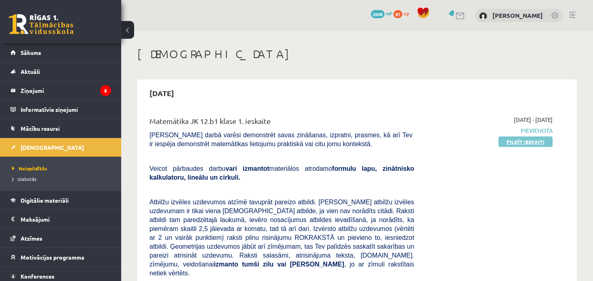
click at [520, 144] on link "Pildīt ieskaiti" at bounding box center [526, 142] width 54 height 11
